Goal: Information Seeking & Learning: Learn about a topic

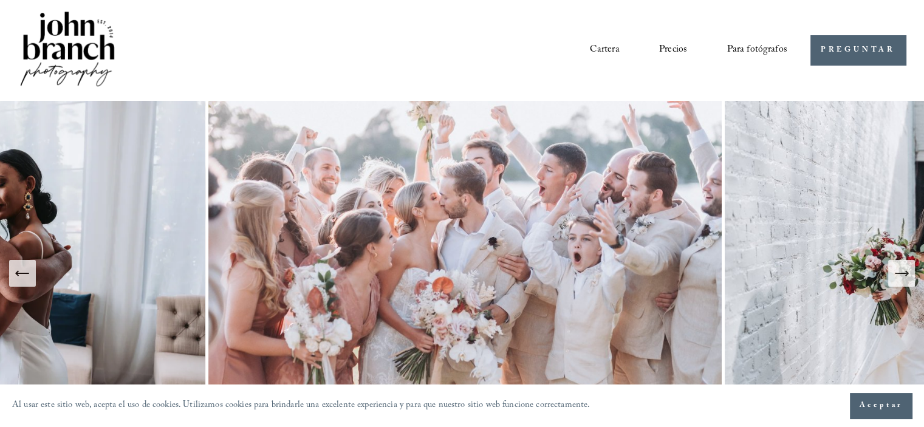
click at [675, 49] on font "Precios" at bounding box center [673, 50] width 28 height 16
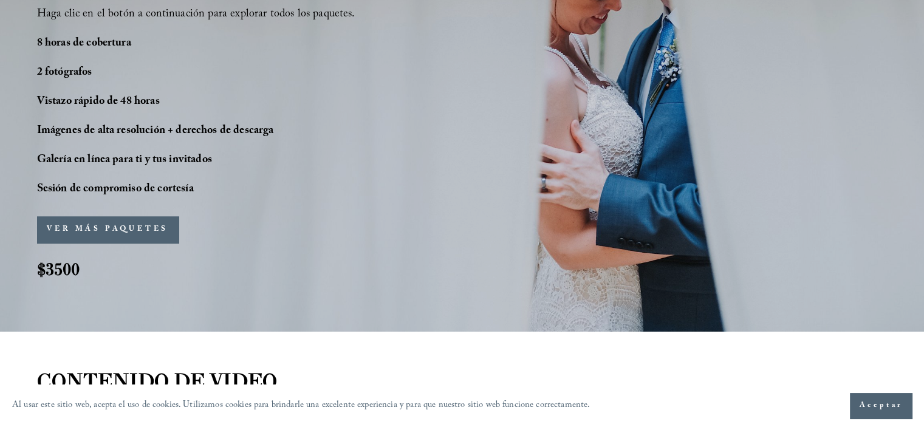
scroll to position [1041, 0]
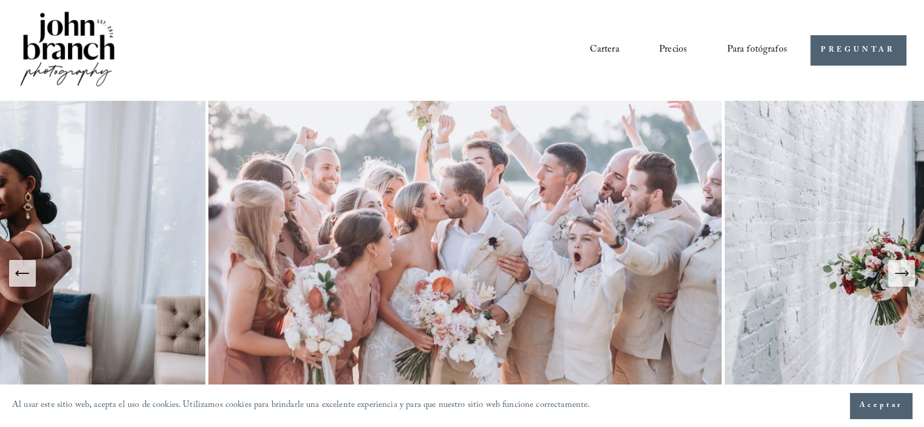
click at [505, 76] on div "Cartera Precios Para fotógrafos Ajustes preestablecidos Educación Cursos" at bounding box center [402, 50] width 768 height 82
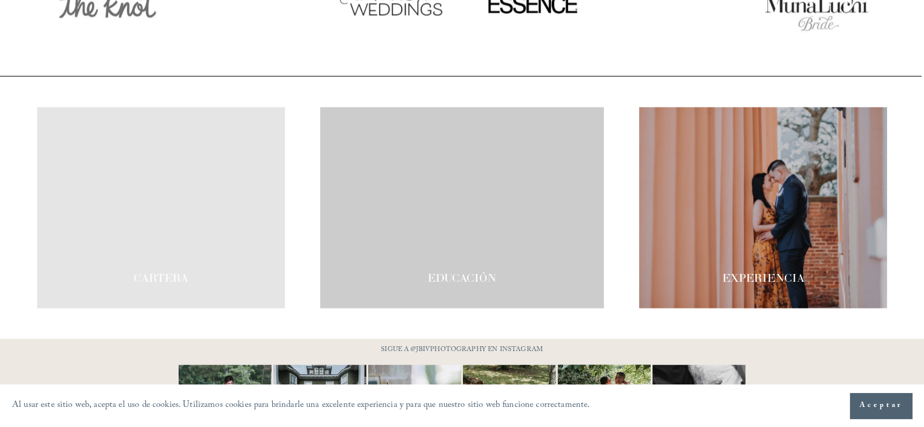
scroll to position [2053, 0]
